Goal: Task Accomplishment & Management: Manage account settings

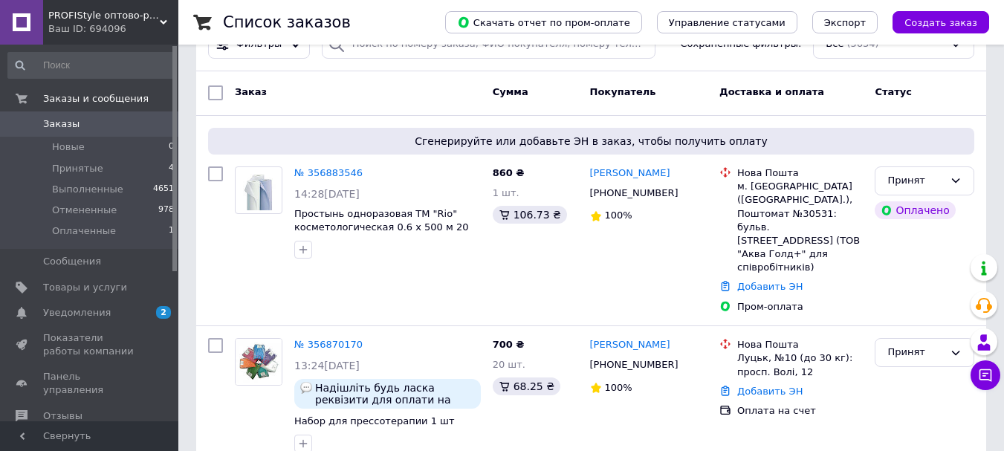
scroll to position [223, 0]
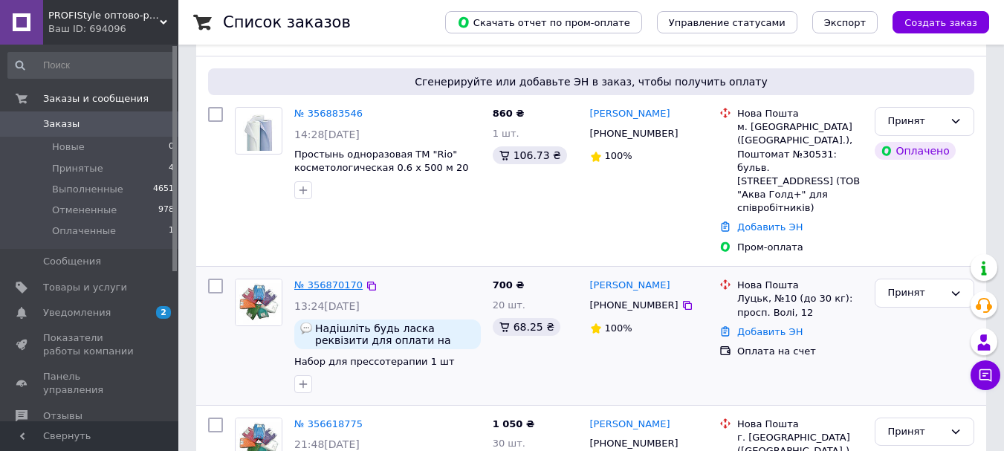
click at [332, 280] on link "№ 356870170" at bounding box center [328, 285] width 68 height 11
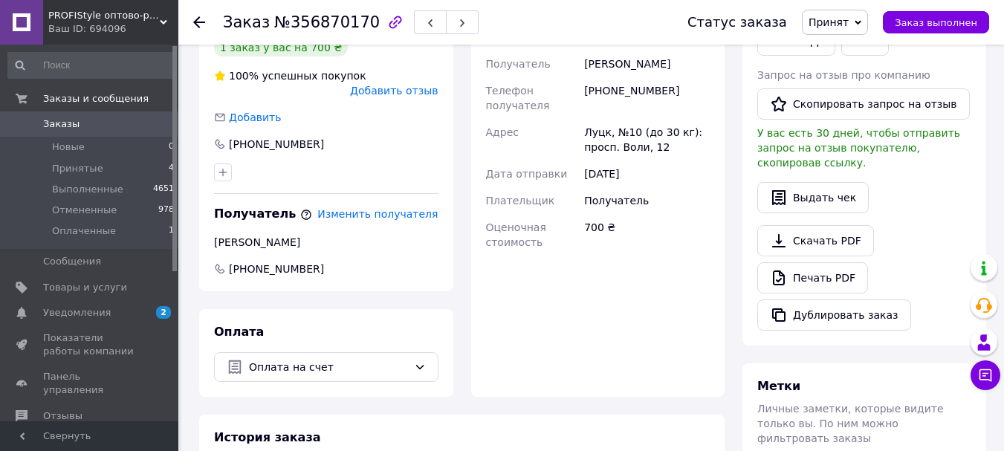
scroll to position [446, 0]
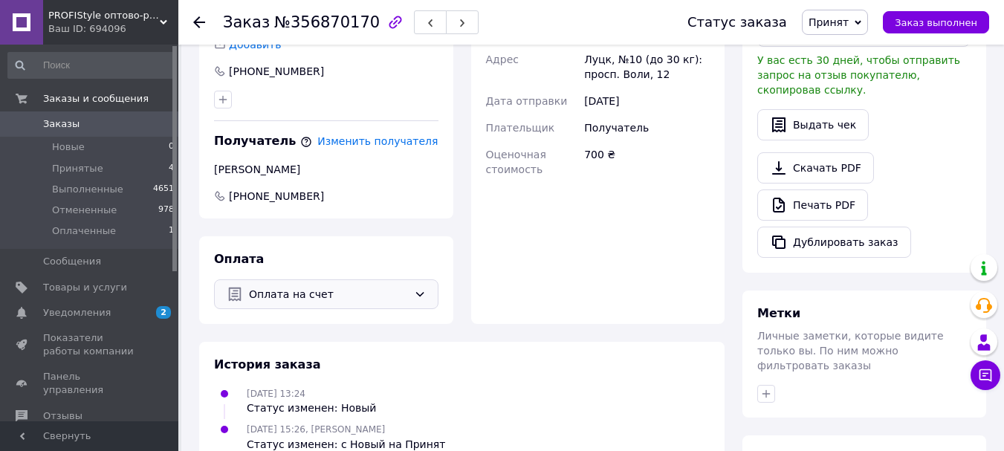
click at [419, 288] on icon at bounding box center [420, 294] width 12 height 12
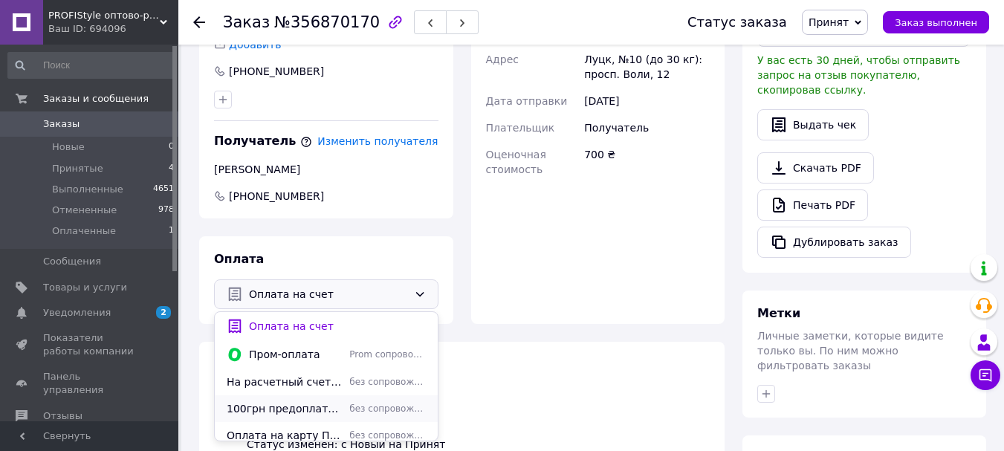
click at [299, 401] on span "100грн предоплата на карту,остальное Наложенный платеж" at bounding box center [285, 408] width 117 height 15
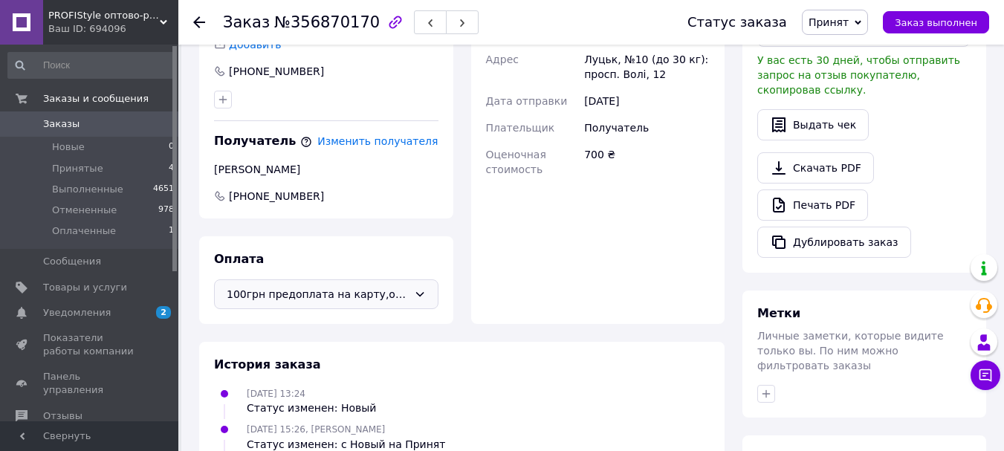
click at [58, 124] on span "Заказы" at bounding box center [61, 123] width 36 height 13
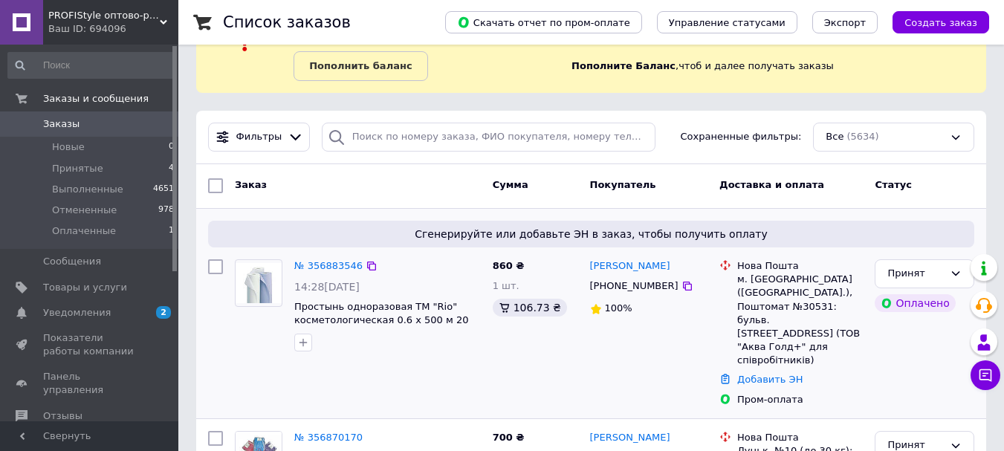
scroll to position [223, 0]
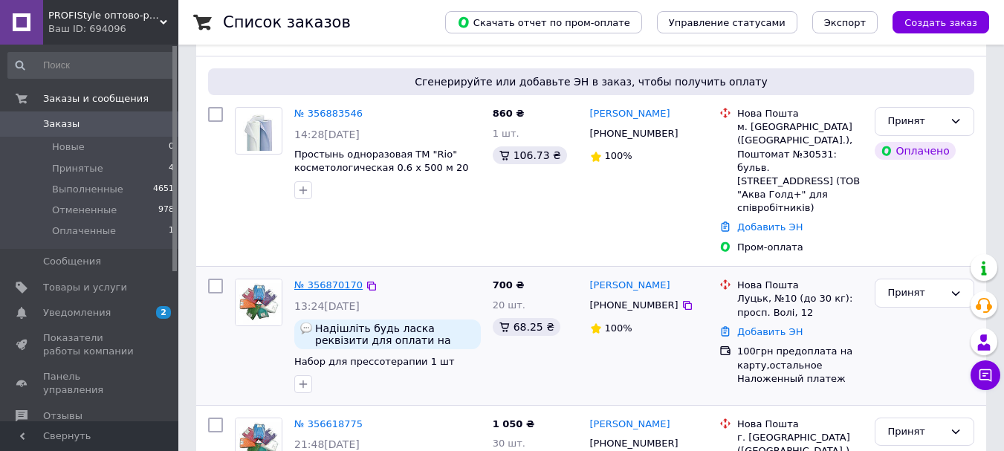
click at [320, 280] on link "№ 356870170" at bounding box center [328, 285] width 68 height 11
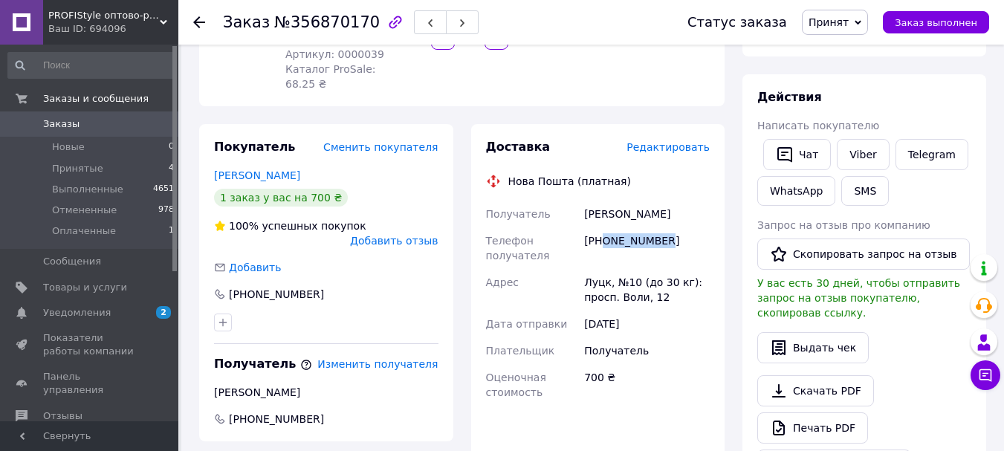
drag, startPoint x: 601, startPoint y: 226, endPoint x: 691, endPoint y: 230, distance: 90.0
click at [691, 230] on div "+380993254045" at bounding box center [647, 249] width 132 height 42
copy div "0993254045"
click at [59, 123] on span "Заказы" at bounding box center [61, 123] width 36 height 13
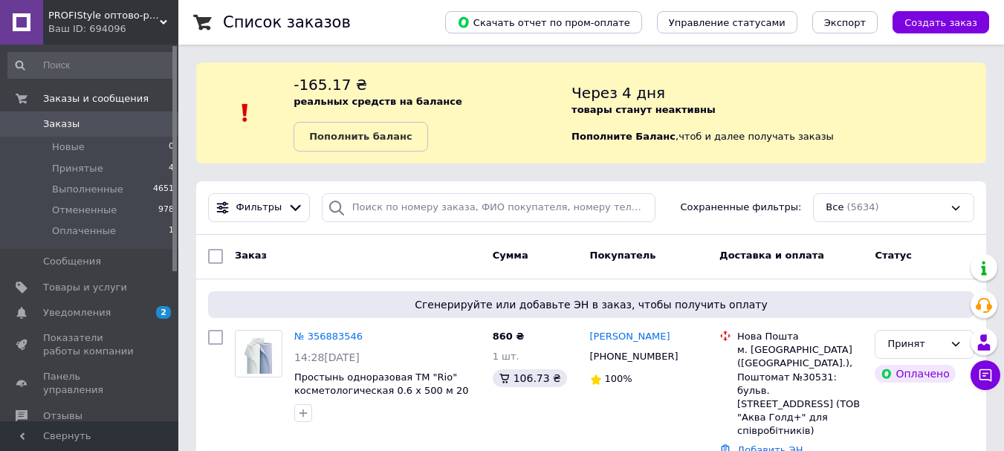
click at [49, 123] on span "Заказы" at bounding box center [61, 123] width 36 height 13
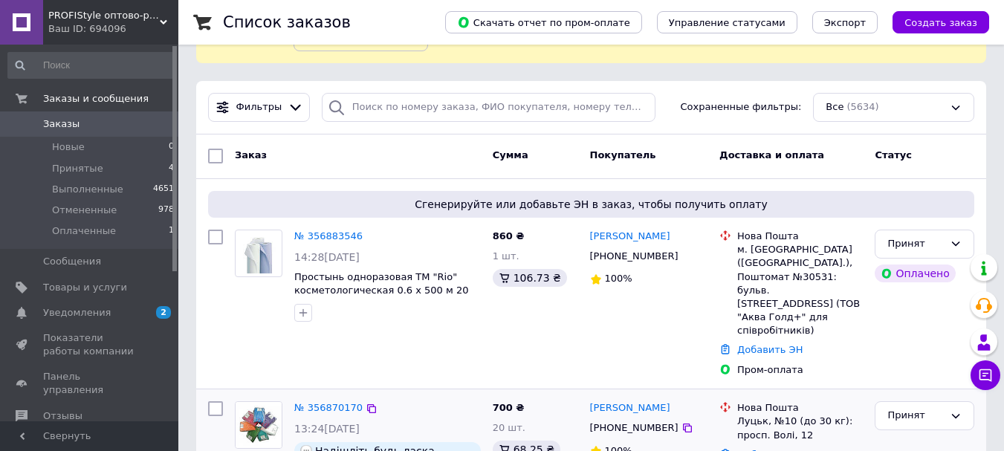
scroll to position [223, 0]
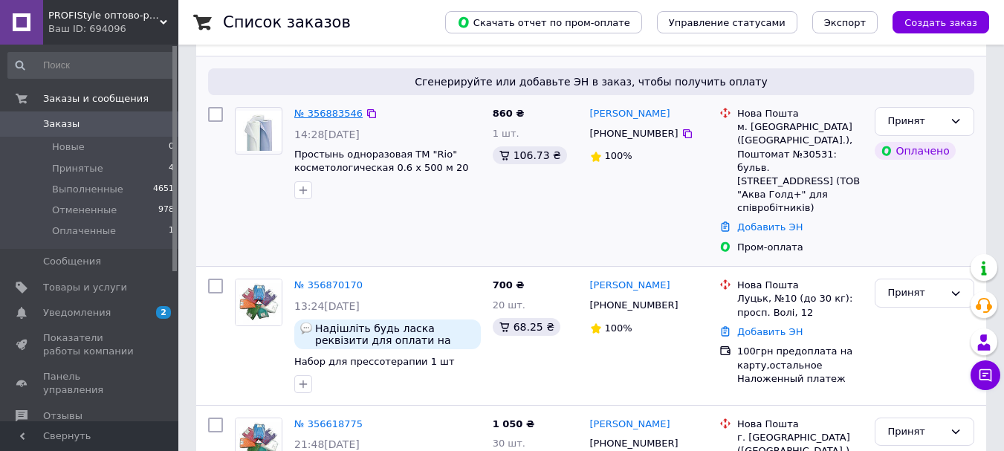
click at [335, 114] on link "№ 356883546" at bounding box center [328, 113] width 68 height 11
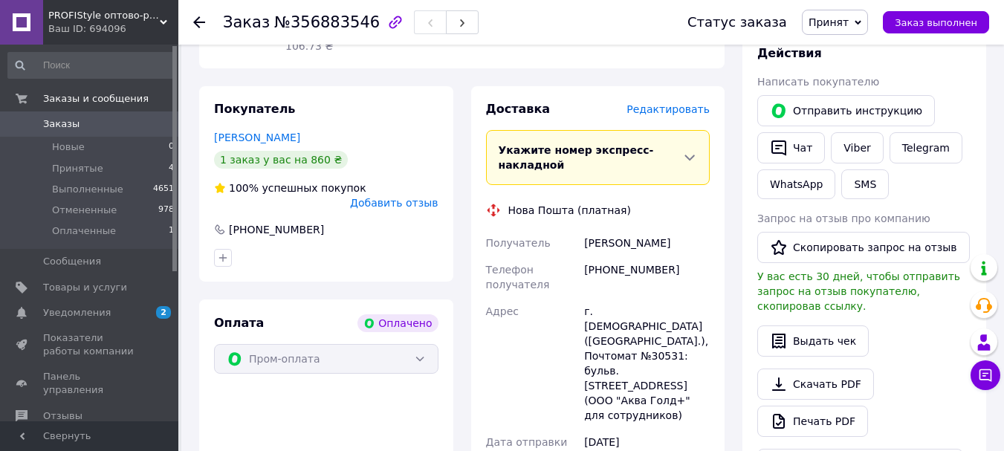
scroll to position [520, 0]
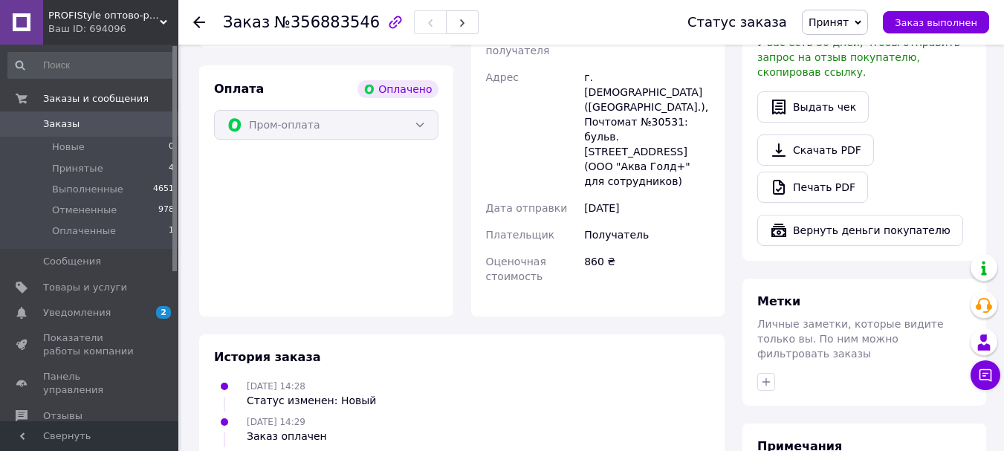
click at [842, 19] on span "Принят" at bounding box center [829, 22] width 40 height 12
click at [865, 98] on li "Оплаченный" at bounding box center [842, 96] width 79 height 22
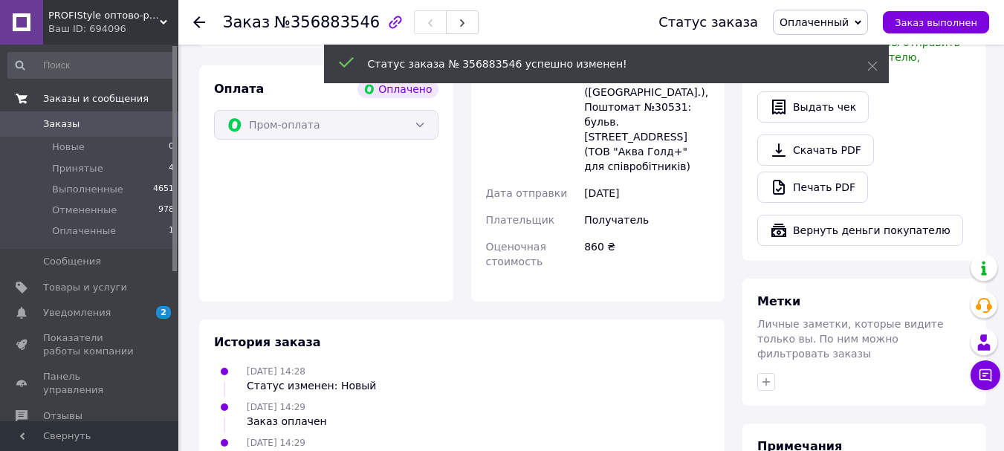
click at [57, 97] on span "Заказы и сообщения" at bounding box center [96, 98] width 106 height 13
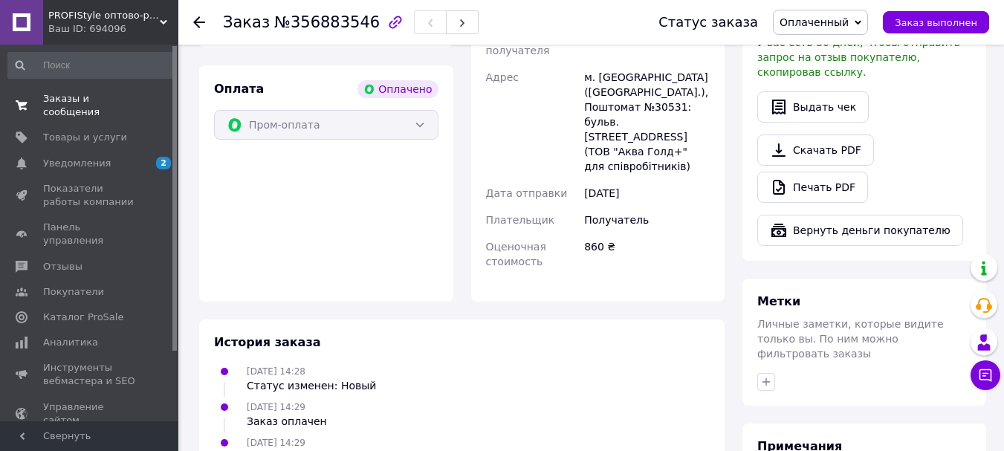
click at [71, 100] on span "Заказы и сообщения" at bounding box center [90, 105] width 94 height 27
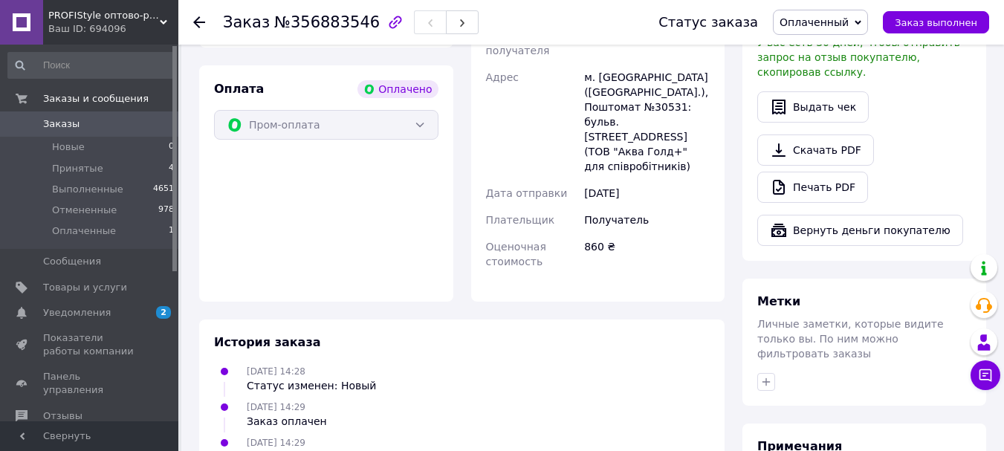
click at [52, 123] on span "Заказы" at bounding box center [61, 123] width 36 height 13
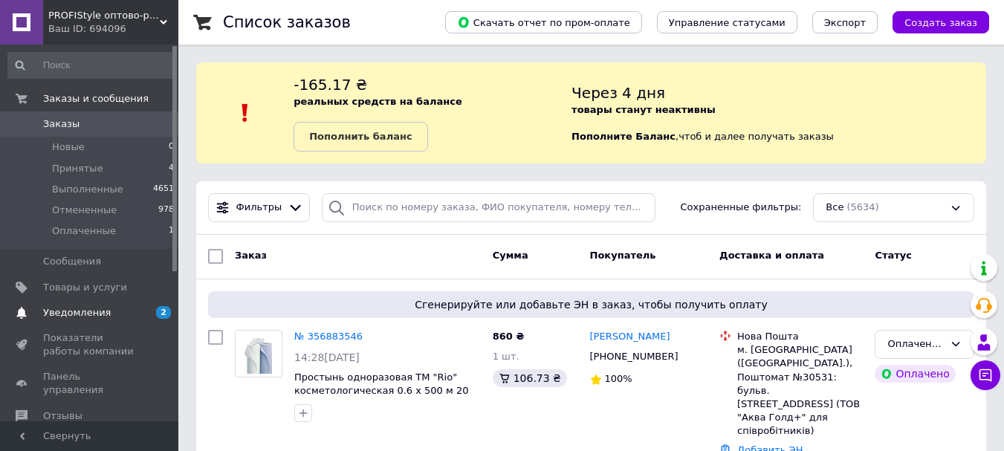
click at [74, 312] on span "Уведомления" at bounding box center [77, 312] width 68 height 13
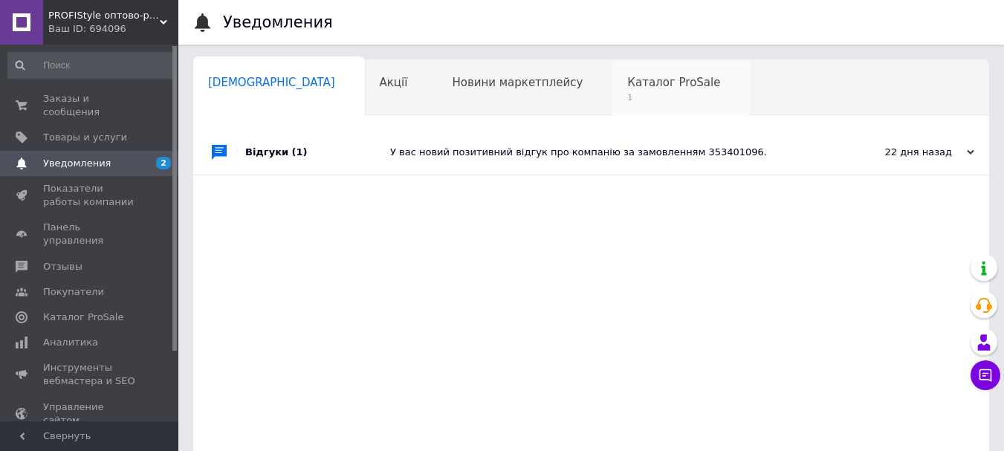
click at [627, 80] on span "Каталог ProSale" at bounding box center [673, 82] width 93 height 13
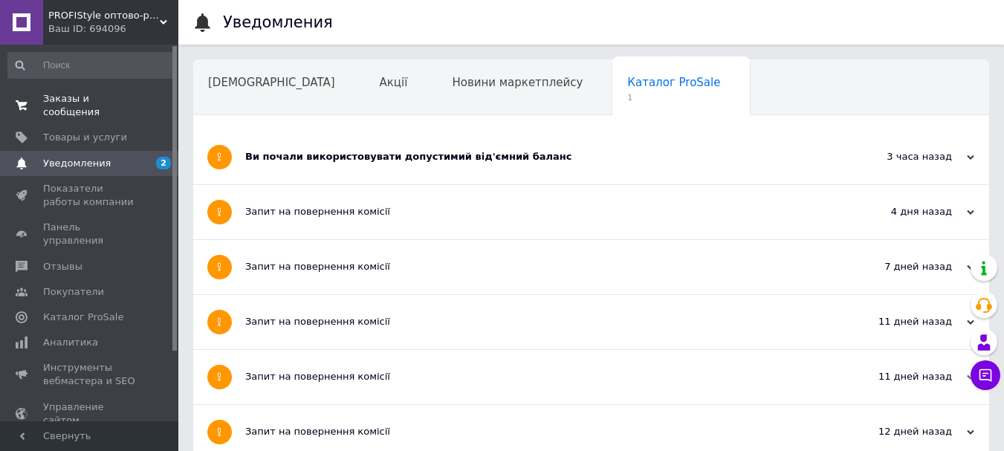
click at [61, 97] on span "Заказы и сообщения" at bounding box center [90, 105] width 94 height 27
